Goal: Task Accomplishment & Management: Use online tool/utility

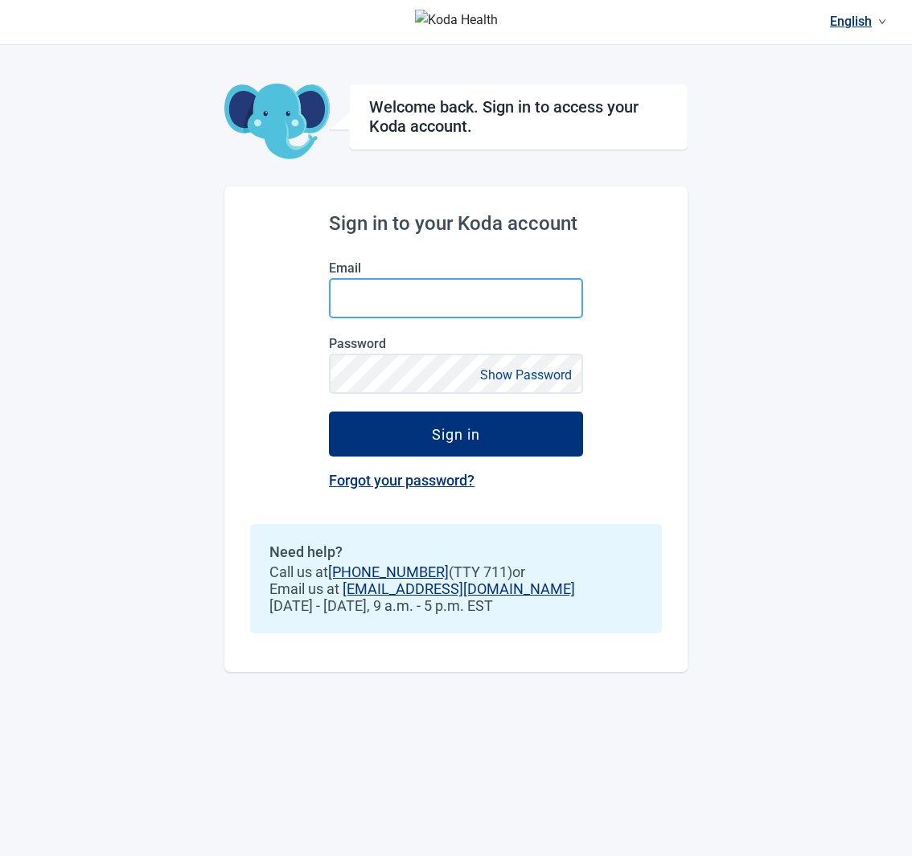
click at [442, 284] on input "Email" at bounding box center [456, 298] width 254 height 40
type input "**********"
click at [329, 412] on button "Sign in" at bounding box center [456, 434] width 254 height 45
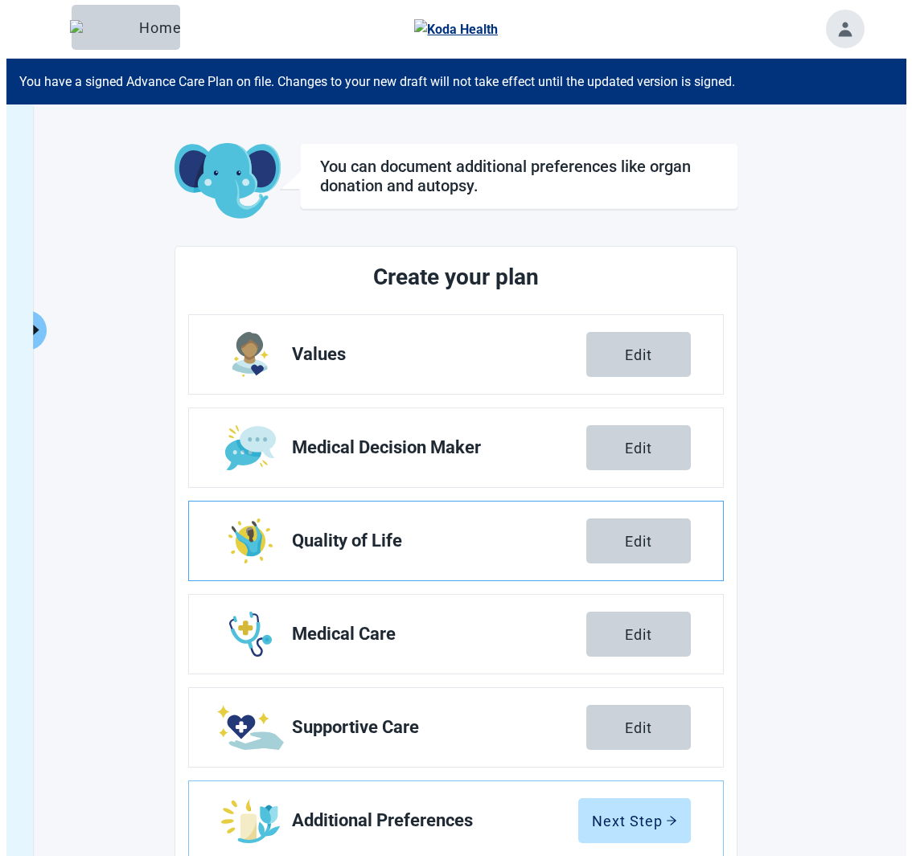
scroll to position [105, 0]
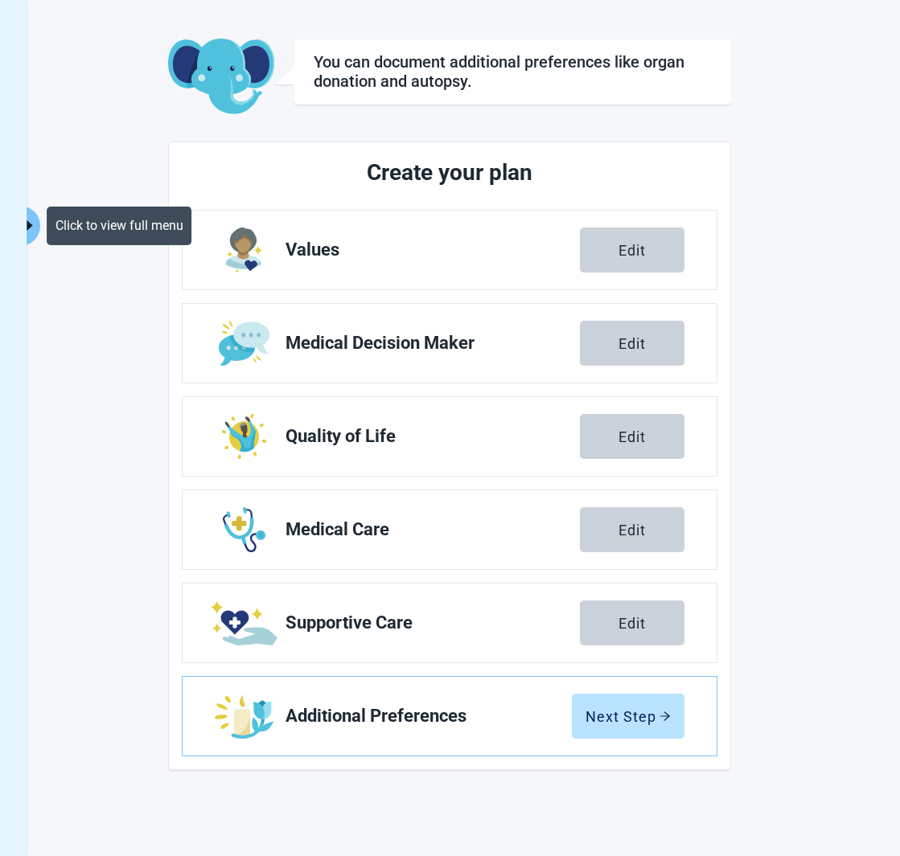
click at [32, 215] on button "Click to view full menu" at bounding box center [30, 226] width 20 height 40
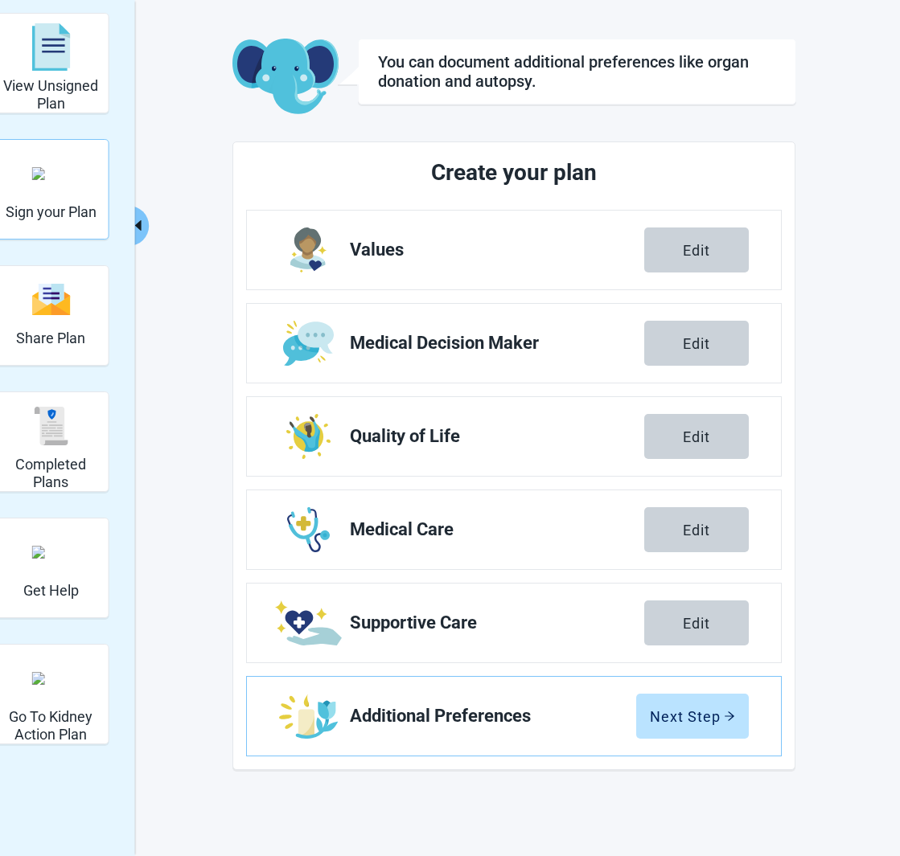
click at [75, 191] on div "Sign your Plan" at bounding box center [51, 173] width 91 height 60
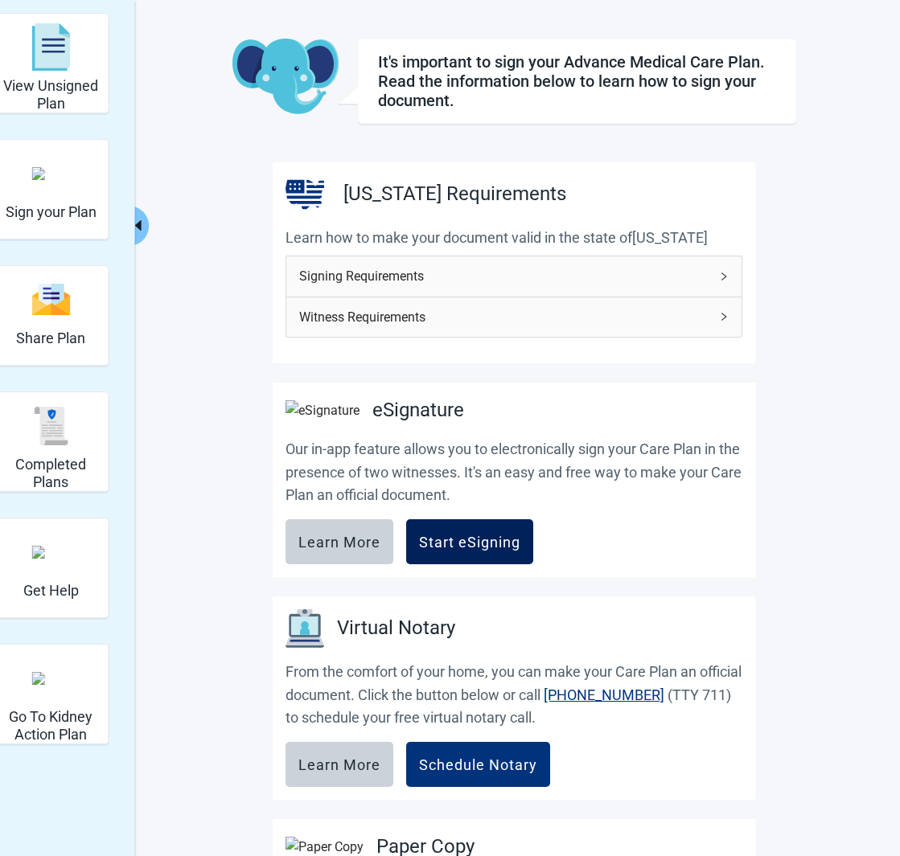
click at [485, 550] on div "Start eSigning" at bounding box center [469, 542] width 101 height 16
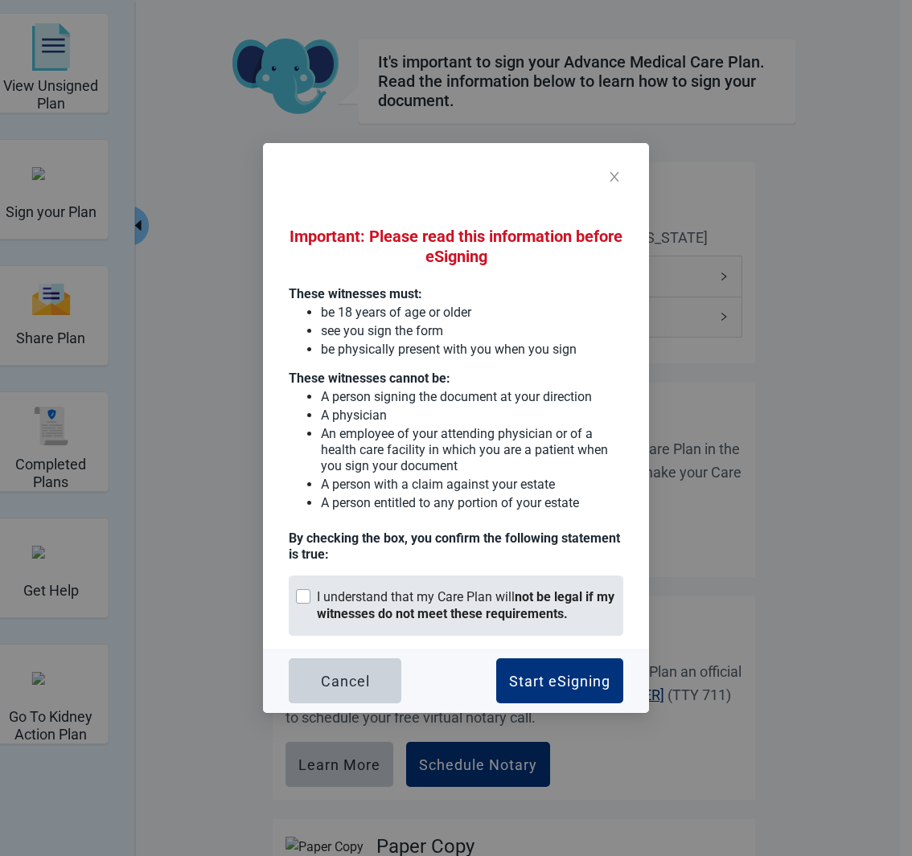
click at [495, 615] on strong "not be legal if my witnesses do not meet these requirements." at bounding box center [465, 605] width 297 height 32
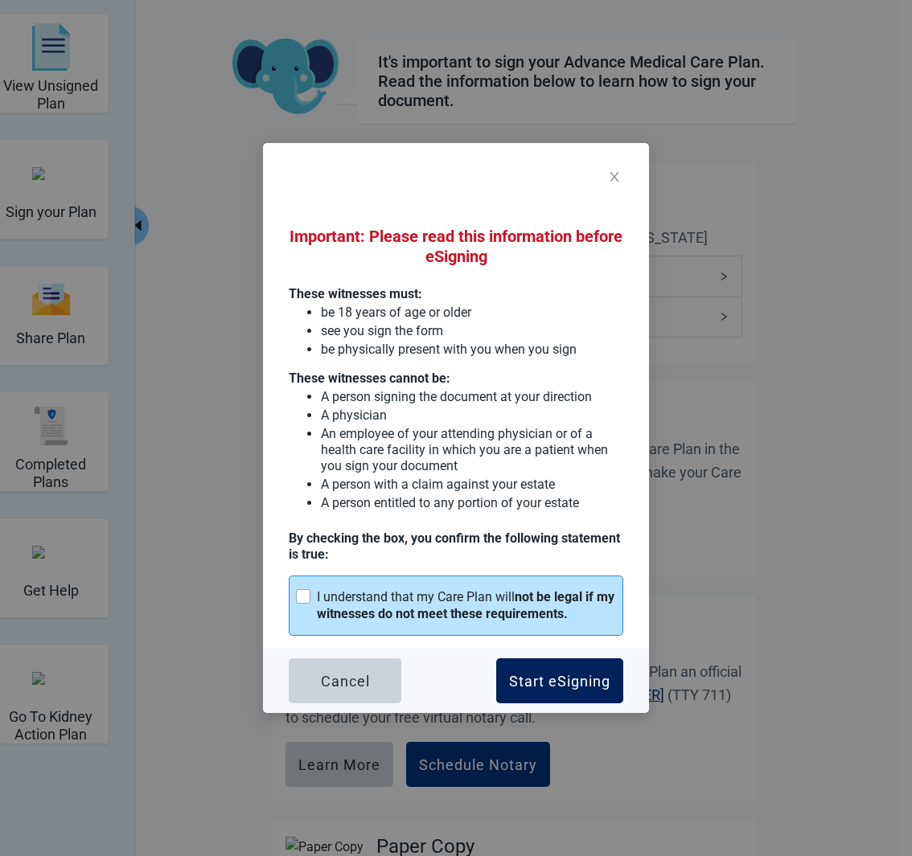
click at [541, 671] on button "Start eSigning" at bounding box center [559, 680] width 127 height 45
